Goal: Use online tool/utility: Utilize a website feature to perform a specific function

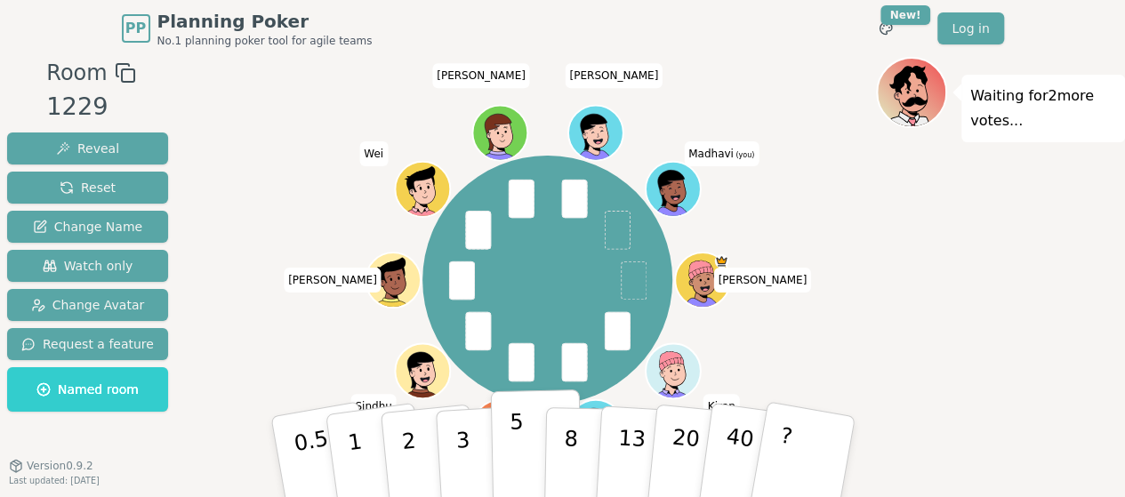
click at [517, 442] on p "5" at bounding box center [516, 457] width 15 height 96
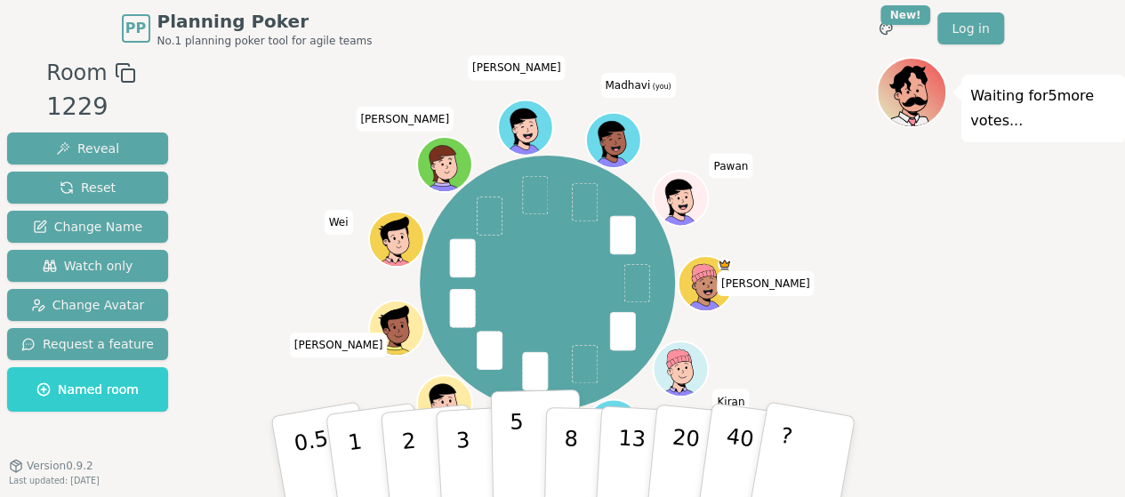
click at [511, 445] on p "5" at bounding box center [516, 457] width 15 height 96
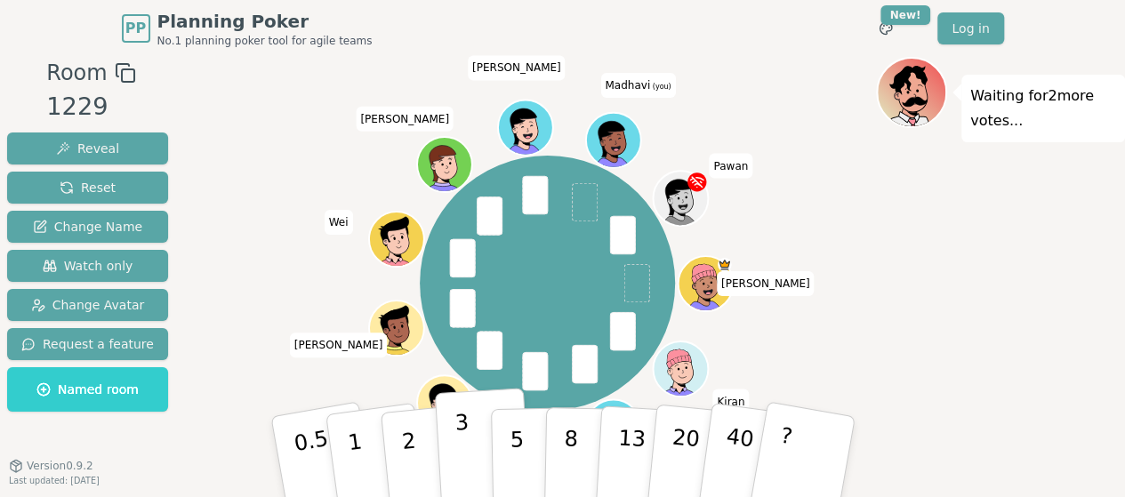
click at [466, 440] on p "3" at bounding box center [463, 458] width 20 height 97
click at [464, 447] on p "3" at bounding box center [463, 458] width 20 height 97
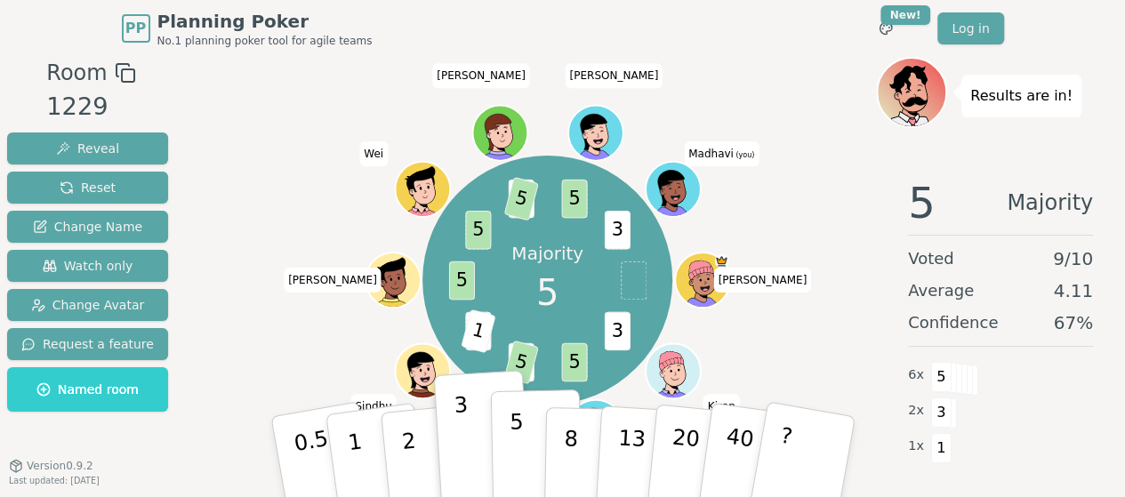
click at [516, 445] on p "5" at bounding box center [516, 457] width 15 height 96
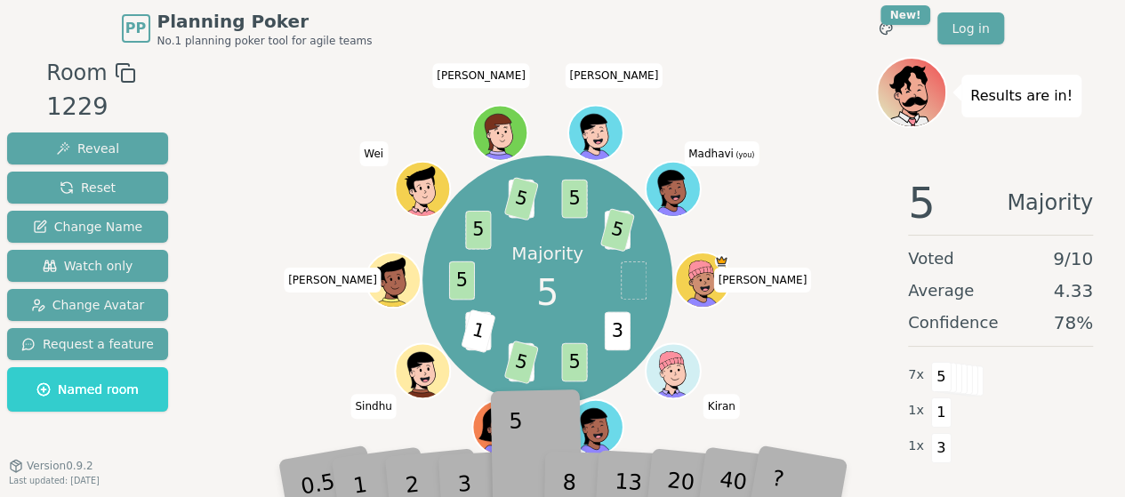
click at [490, 389] on button "5" at bounding box center [536, 456] width 92 height 135
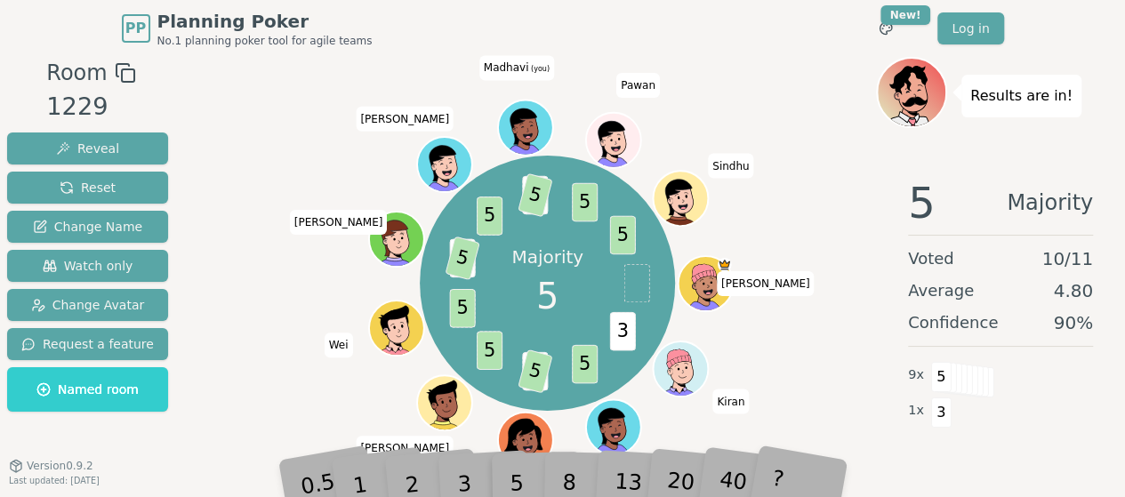
click at [533, 444] on div "5" at bounding box center [536, 456] width 54 height 63
